Goal: Task Accomplishment & Management: Manage account settings

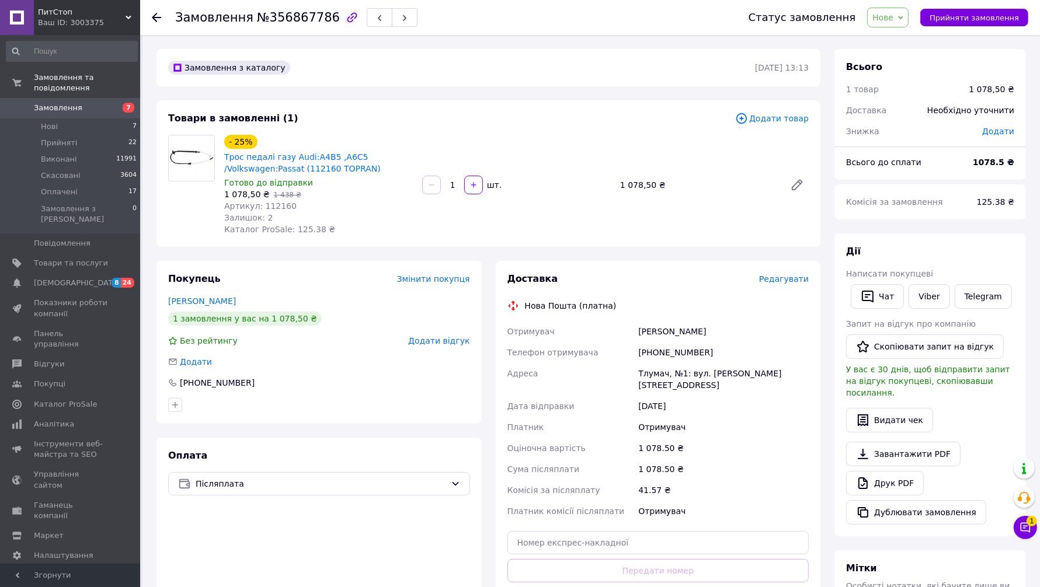
click at [270, 202] on span "Артикул: 112160" at bounding box center [260, 205] width 72 height 9
copy span "112160"
drag, startPoint x: 631, startPoint y: 373, endPoint x: 682, endPoint y: 382, distance: 51.7
click at [682, 382] on div "Отримувач пахоляк михайло Телефон отримувача +380987285502 Адреса Тлумач, №1: в…" at bounding box center [658, 421] width 307 height 201
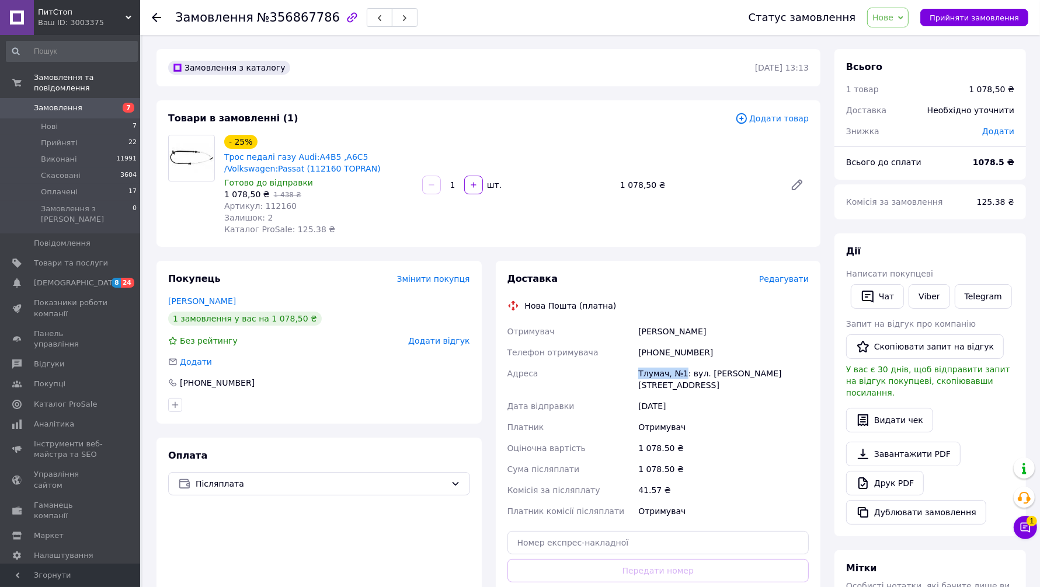
copy div "Адреса Тлумач, №1"
drag, startPoint x: 639, startPoint y: 333, endPoint x: 712, endPoint y: 333, distance: 73.0
click at [712, 333] on div "пахоляк михайло" at bounding box center [723, 331] width 175 height 21
copy div "пахоляк михайло"
drag, startPoint x: 707, startPoint y: 354, endPoint x: 628, endPoint y: 357, distance: 78.3
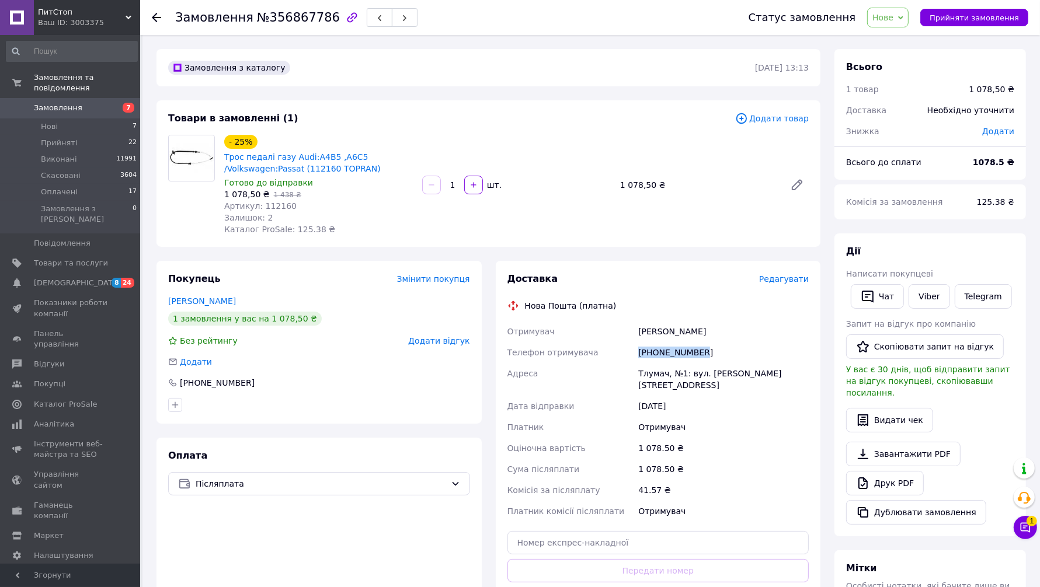
click at [628, 357] on div "Отримувач пахоляк михайло Телефон отримувача +380987285502 Адреса Тлумач, №1: в…" at bounding box center [658, 421] width 307 height 201
copy div "Телефон отримувача +380987285502"
click at [987, 21] on span "Прийняти замовлення" at bounding box center [974, 17] width 89 height 9
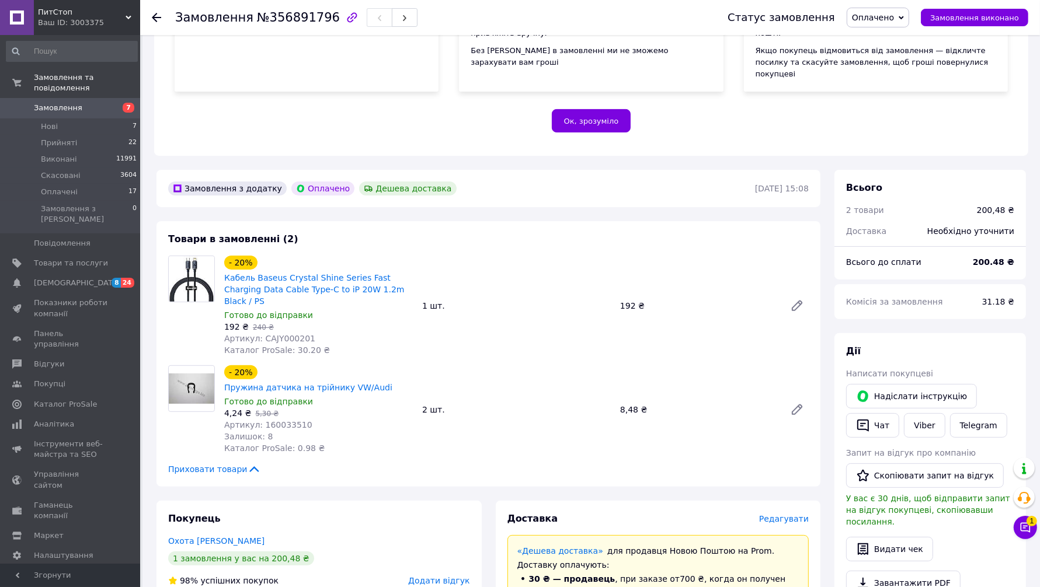
scroll to position [365, 0]
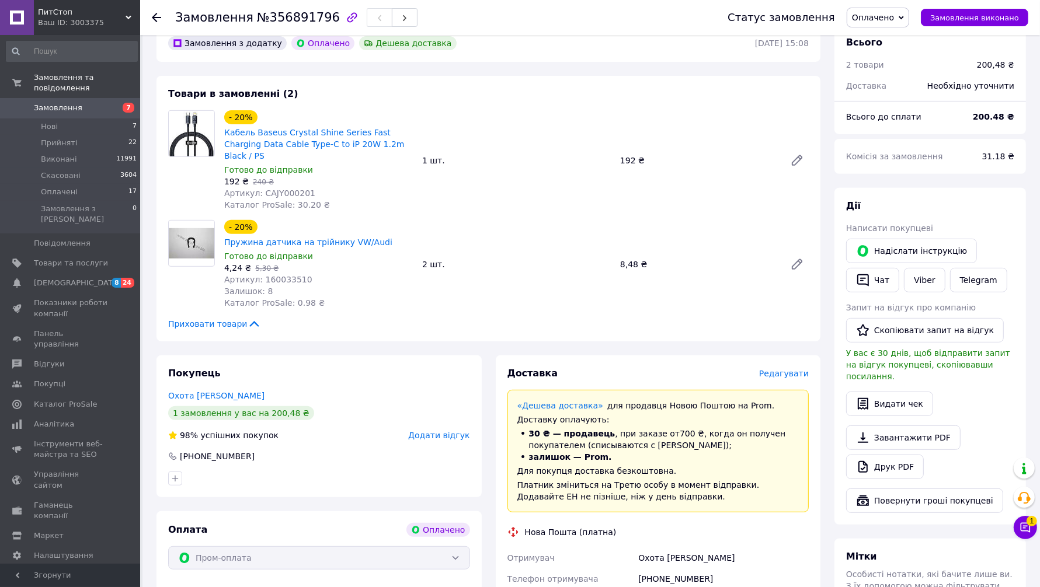
click at [273, 189] on span "Артикул: CAJY000201" at bounding box center [269, 193] width 91 height 9
copy span "CAJY000201"
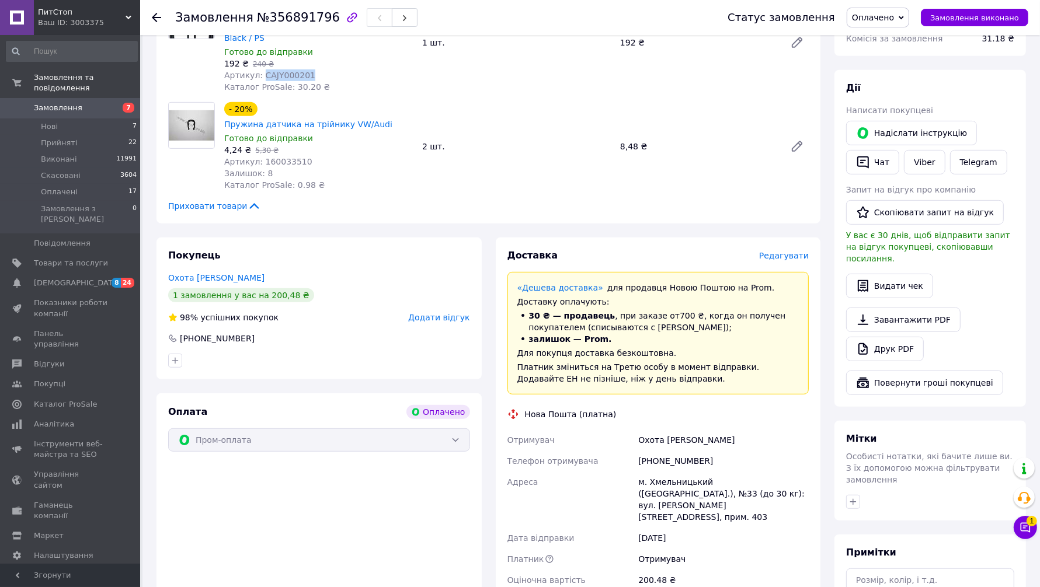
scroll to position [511, 0]
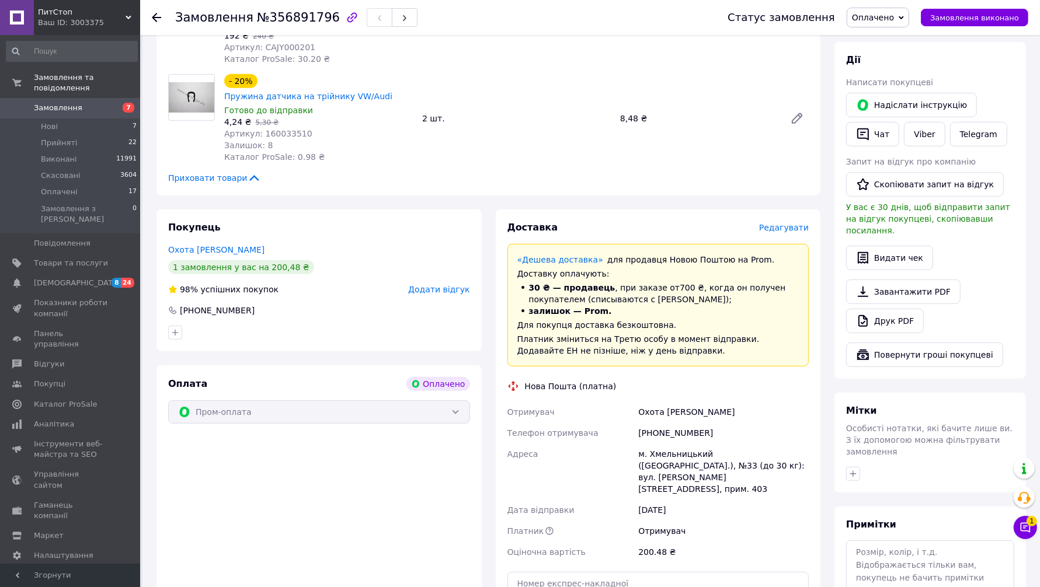
click at [672, 444] on div "м. Хмельницький ([GEOGRAPHIC_DATA].), №33 (до 30 кг): вул. [PERSON_NAME][STREET…" at bounding box center [723, 472] width 175 height 56
click at [673, 444] on div "м. Хмельницький ([GEOGRAPHIC_DATA].), №33 (до 30 кг): вул. [PERSON_NAME][STREET…" at bounding box center [723, 472] width 175 height 56
copy div "Хмельницький"
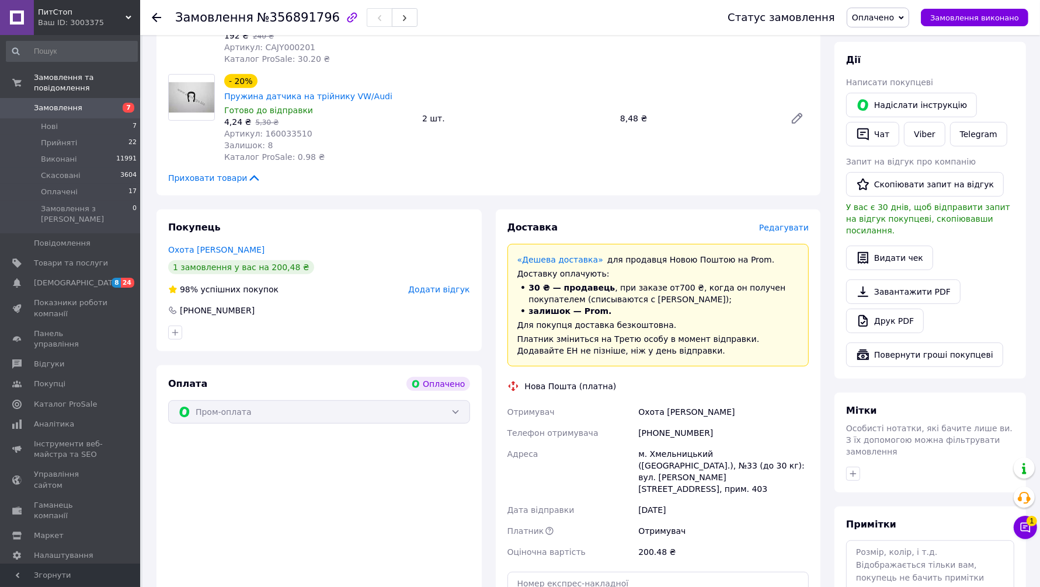
click at [658, 423] on div "[PHONE_NUMBER]" at bounding box center [723, 433] width 175 height 21
copy div "380962842604"
click at [644, 402] on div "Охота [PERSON_NAME]" at bounding box center [723, 412] width 175 height 21
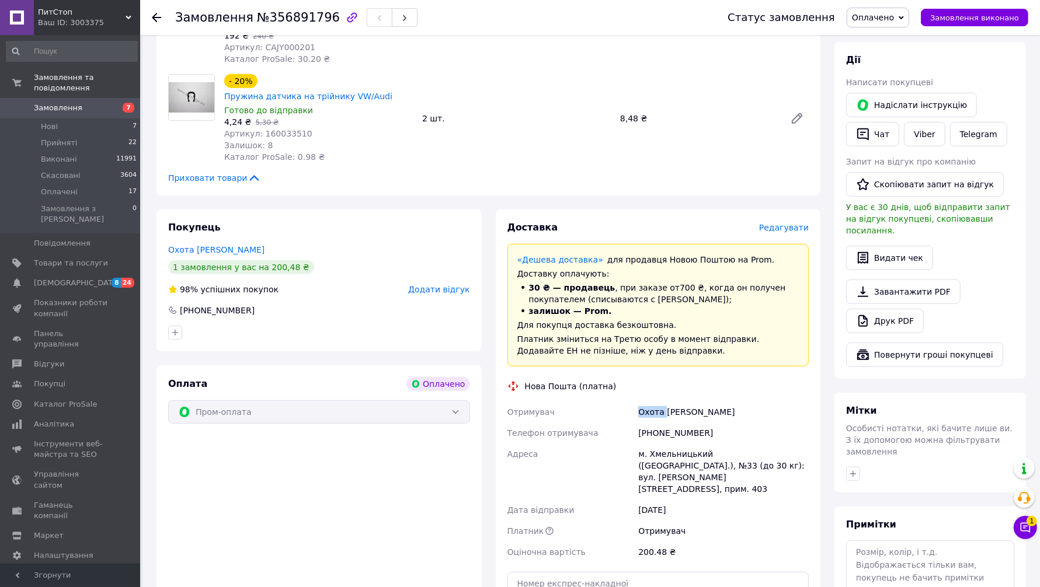
copy div "Охота"
click at [680, 402] on div "Охота [PERSON_NAME]" at bounding box center [723, 412] width 175 height 21
copy div "[PERSON_NAME]"
click at [648, 572] on input "text" at bounding box center [658, 583] width 302 height 23
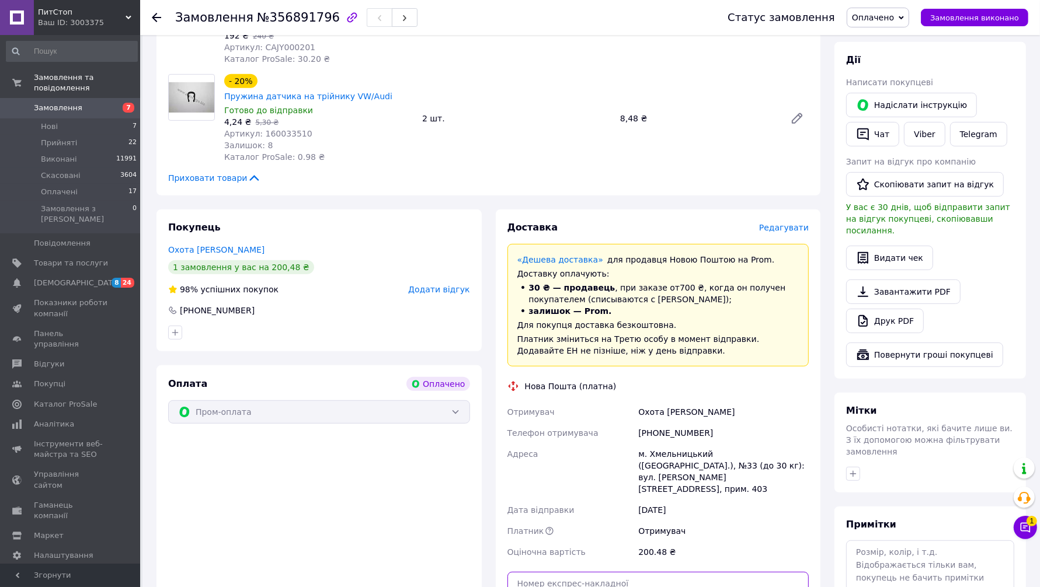
paste input "20451225221029"
type input "20451225221029"
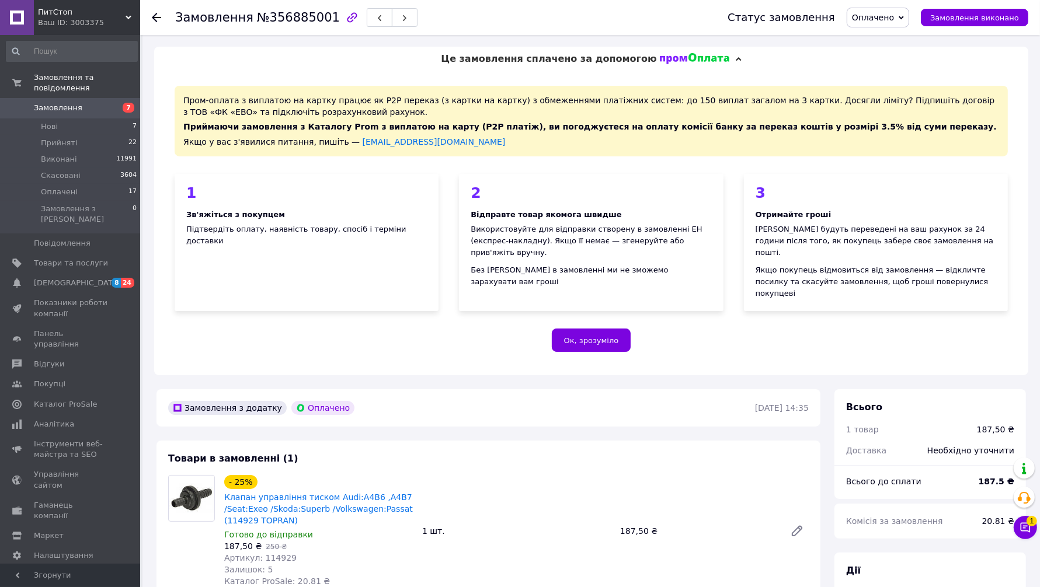
click at [277, 554] on span "Артикул: 114929" at bounding box center [260, 558] width 72 height 9
copy span "114929"
click at [516, 523] on div "1 шт." at bounding box center [517, 531] width 198 height 16
click at [572, 526] on div "- 25% Клапан управління тиском Audi:A4B6 ,A4B7 /Seat:Exeo /Skoda:Superb /Volksw…" at bounding box center [517, 531] width 594 height 117
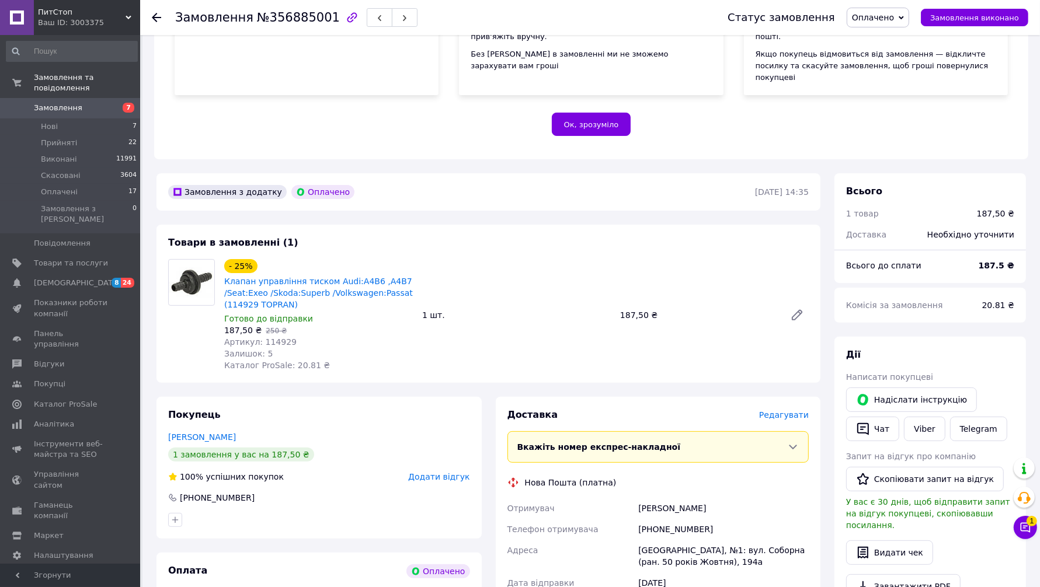
scroll to position [292, 0]
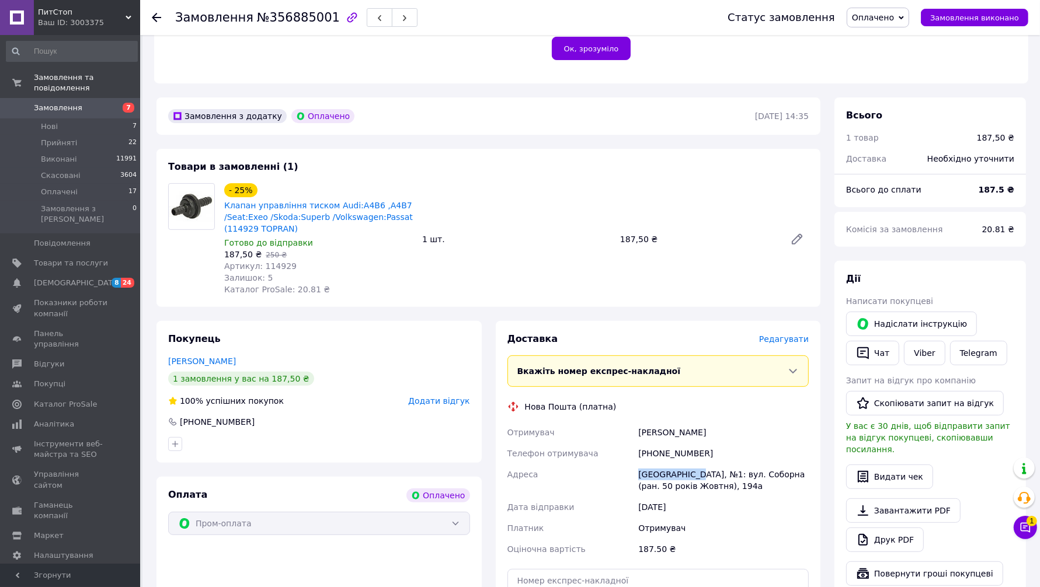
drag, startPoint x: 632, startPoint y: 451, endPoint x: 694, endPoint y: 450, distance: 61.3
click at [694, 450] on div "Отримувач [PERSON_NAME] Телефон отримувача [PHONE_NUMBER] [GEOGRAPHIC_DATA], №1…" at bounding box center [658, 491] width 307 height 138
copy div "Адреса Подільськ, №1"
click at [616, 518] on div "Платник" at bounding box center [570, 528] width 131 height 21
drag, startPoint x: 642, startPoint y: 409, endPoint x: 721, endPoint y: 409, distance: 78.8
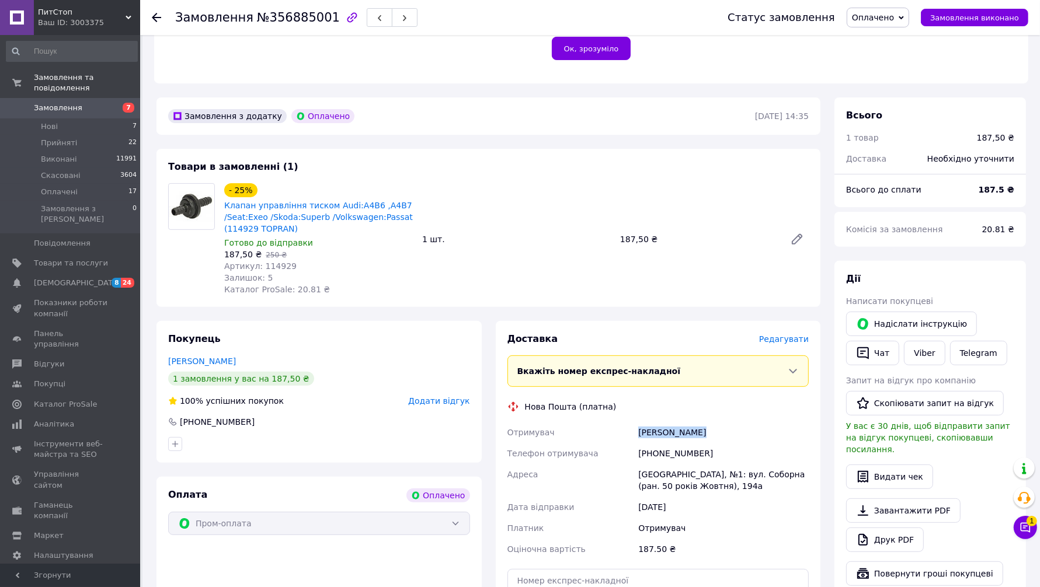
click at [721, 422] on div "Бурячок Роман" at bounding box center [723, 432] width 175 height 21
copy div "Бурячок Роман"
click at [640, 518] on div "Отримувач" at bounding box center [723, 528] width 175 height 21
drag, startPoint x: 630, startPoint y: 433, endPoint x: 712, endPoint y: 433, distance: 82.3
click at [712, 433] on div "Отримувач Бурячок Роман Телефон отримувача +380661294657 Адреса Подільськ, №1: …" at bounding box center [658, 491] width 307 height 138
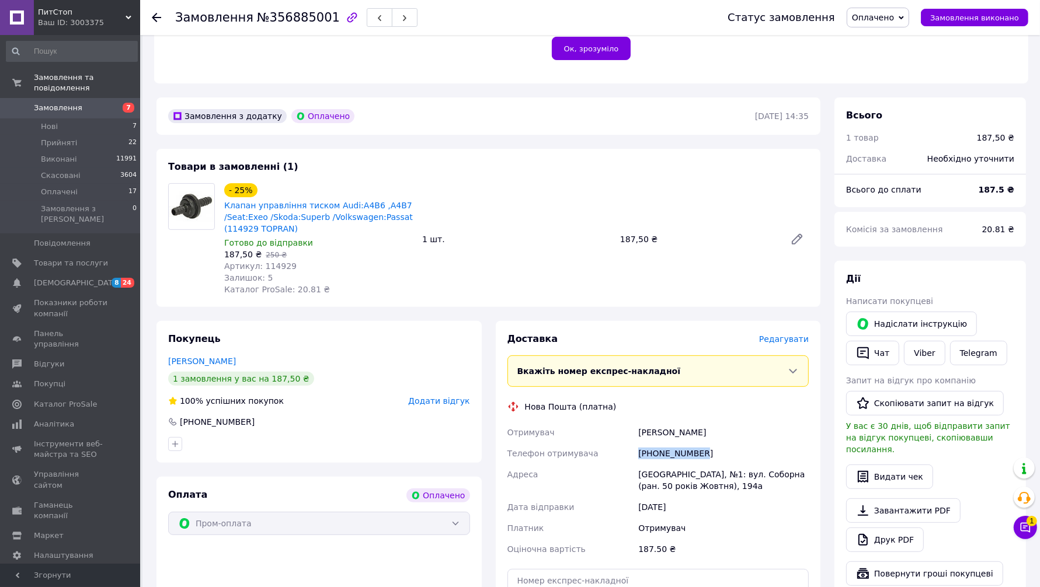
copy div "Телефон отримувача +380661294657"
click at [705, 518] on div "Отримувач" at bounding box center [723, 528] width 175 height 21
